Goal: Information Seeking & Learning: Learn about a topic

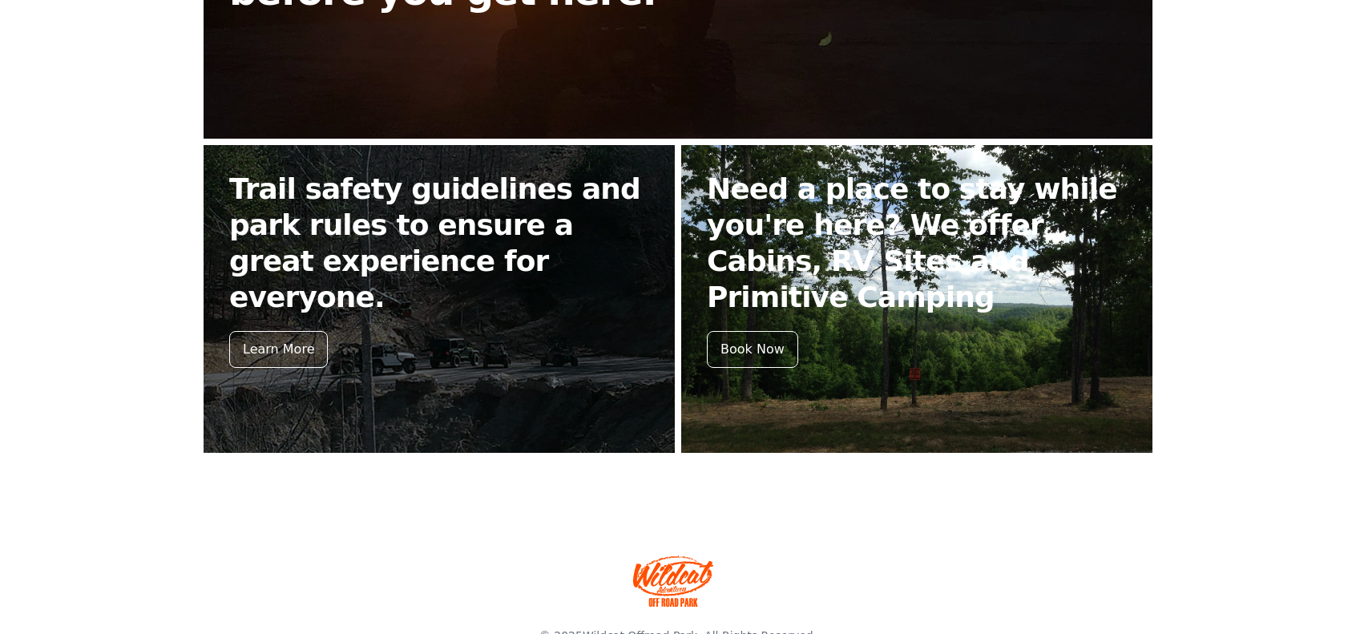
scroll to position [641, 0]
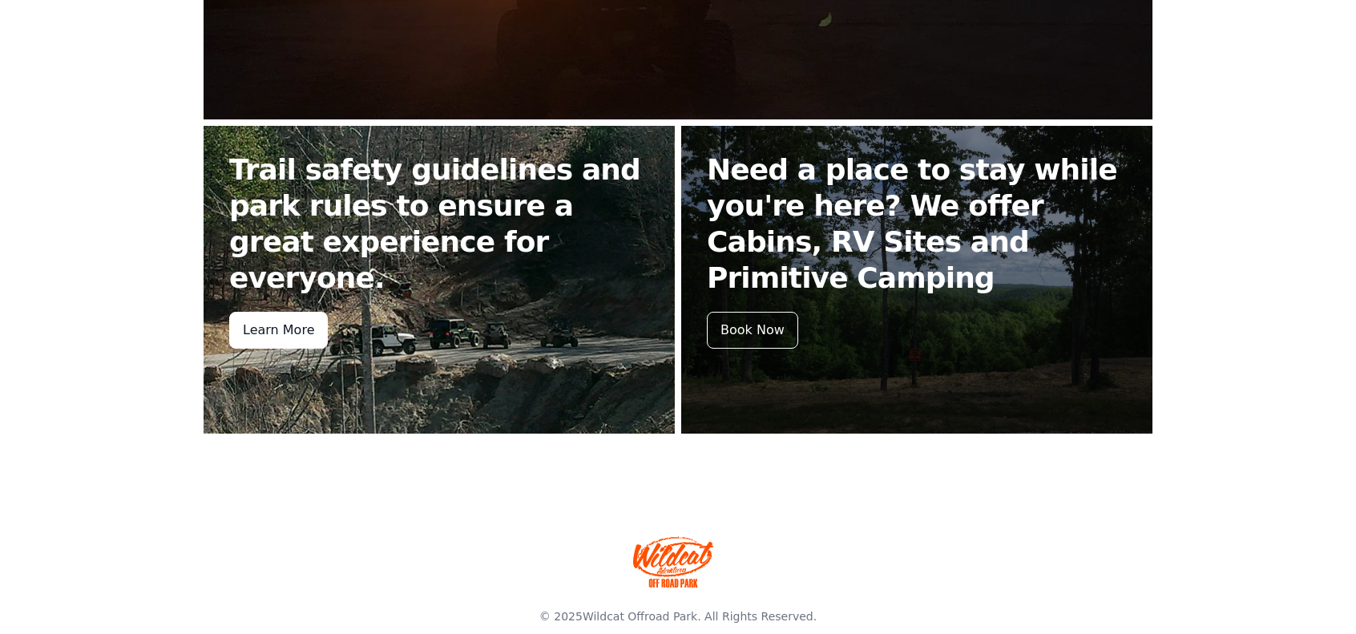
click at [281, 312] on div "Learn More" at bounding box center [278, 330] width 99 height 37
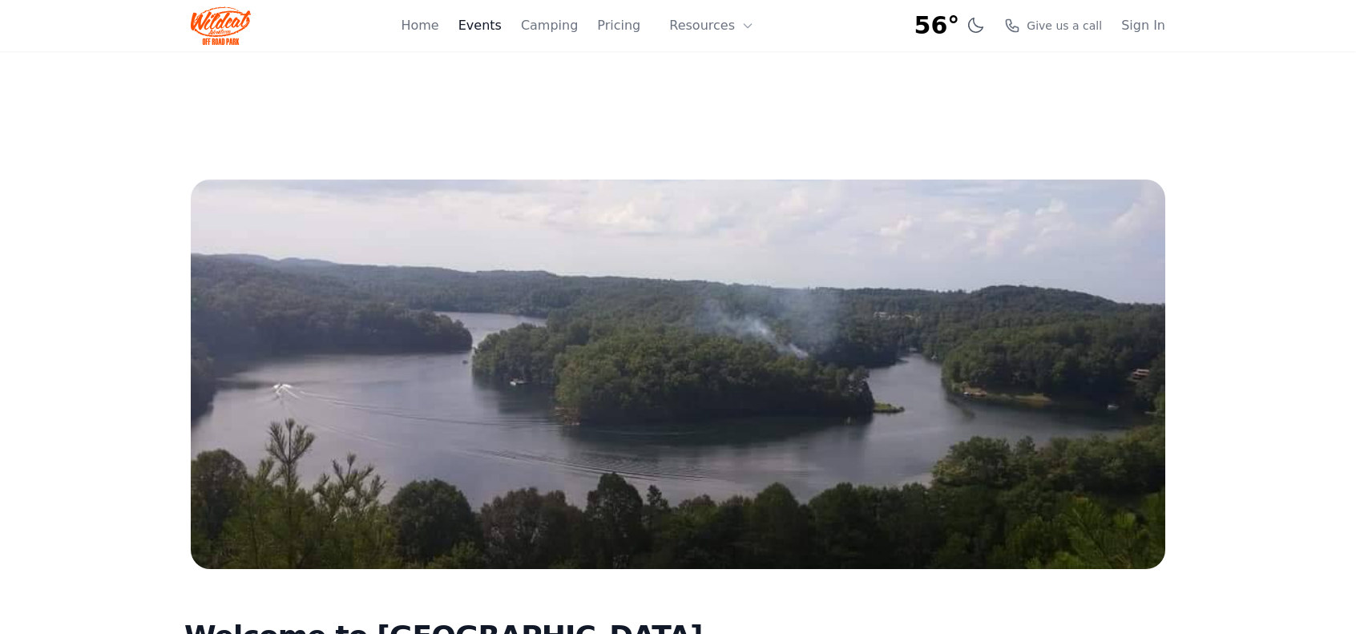
click at [497, 28] on link "Events" at bounding box center [479, 25] width 43 height 19
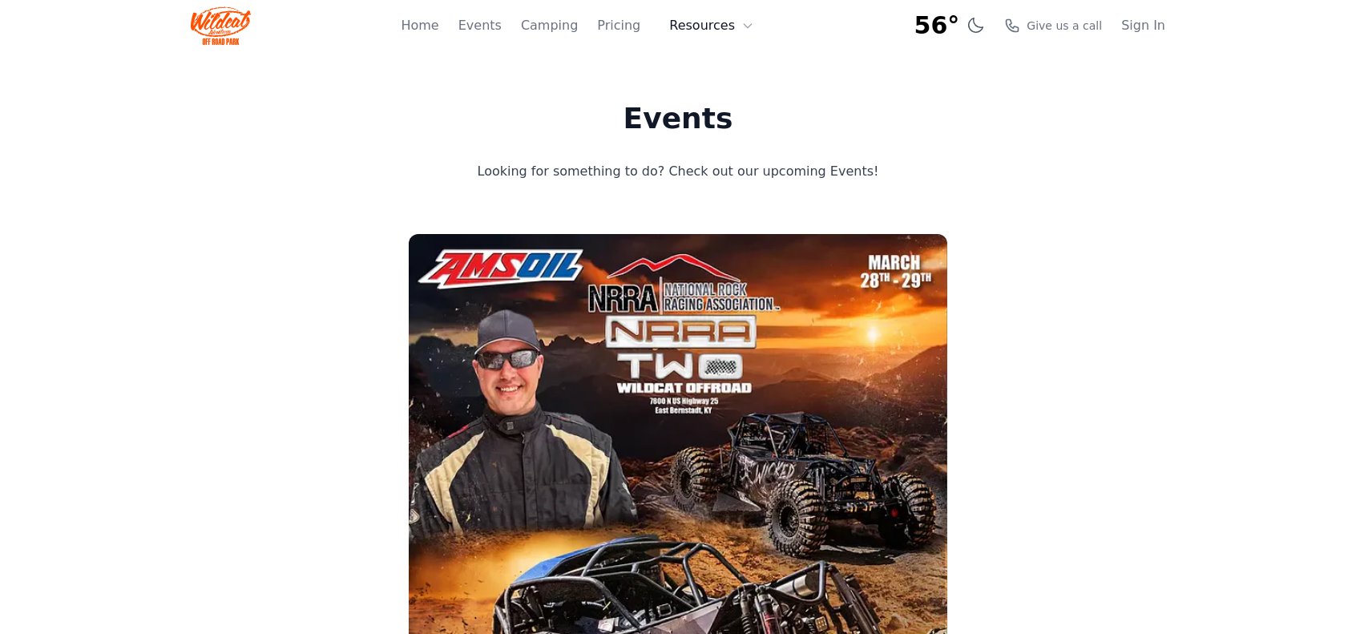
drag, startPoint x: 657, startPoint y: 1, endPoint x: 739, endPoint y: 23, distance: 84.8
click at [739, 23] on button "Resources" at bounding box center [711, 26] width 104 height 32
click at [640, 28] on link "Pricing" at bounding box center [618, 25] width 43 height 19
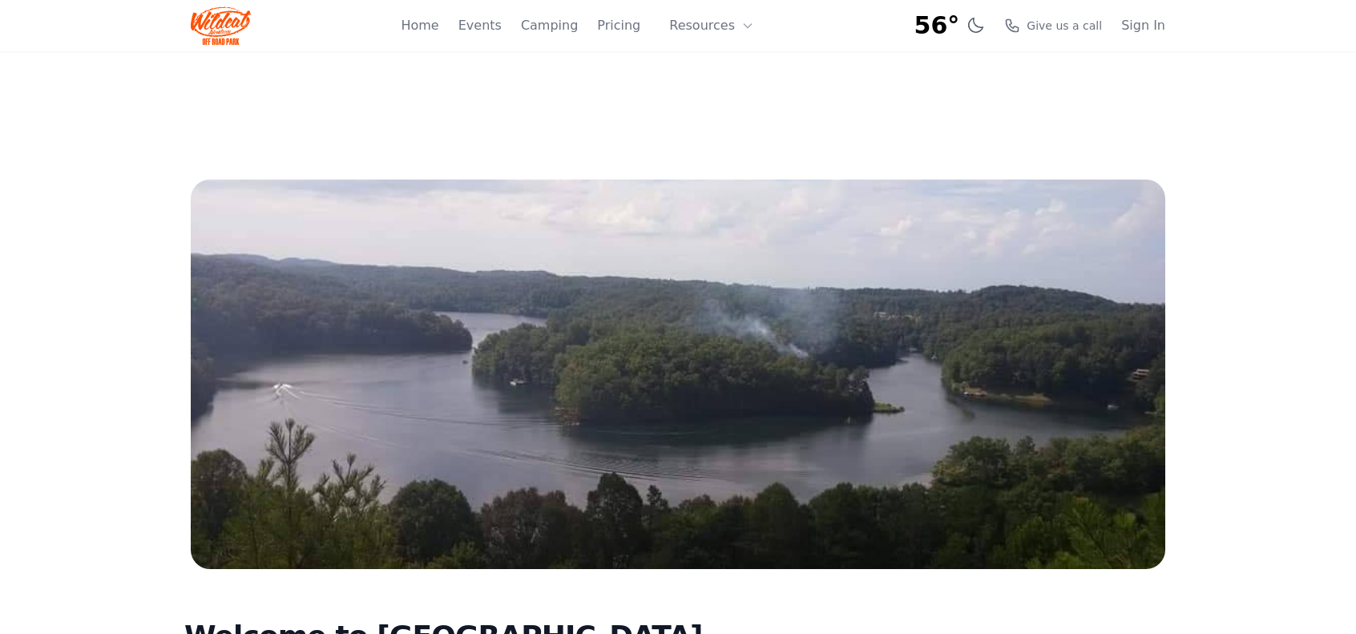
scroll to position [641, 0]
